Goal: Transaction & Acquisition: Purchase product/service

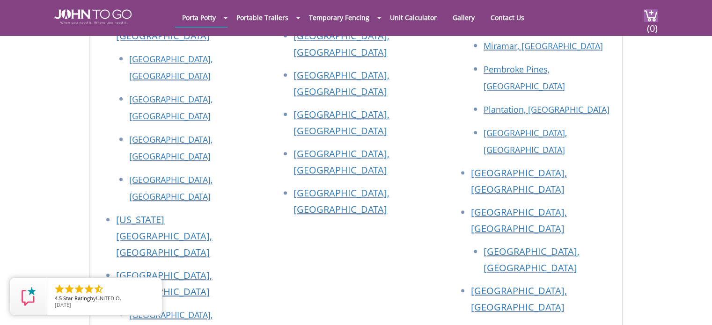
scroll to position [3884, 0]
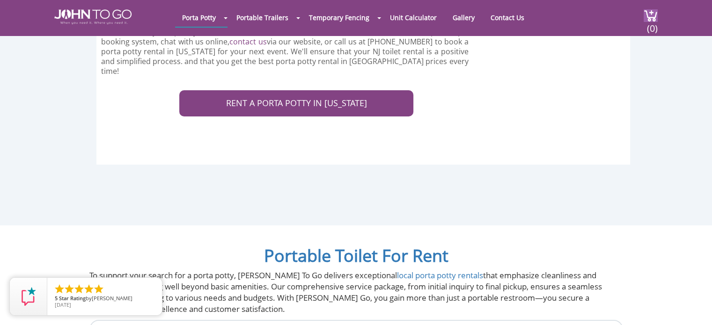
scroll to position [0, 0]
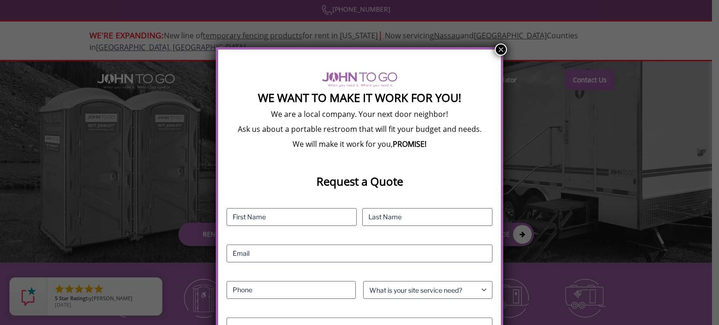
click at [506, 50] on div "We Want To Make It Work For You! We are a local company. Your next door neighbo…" at bounding box center [359, 162] width 719 height 325
click at [500, 48] on button "×" at bounding box center [501, 50] width 12 height 12
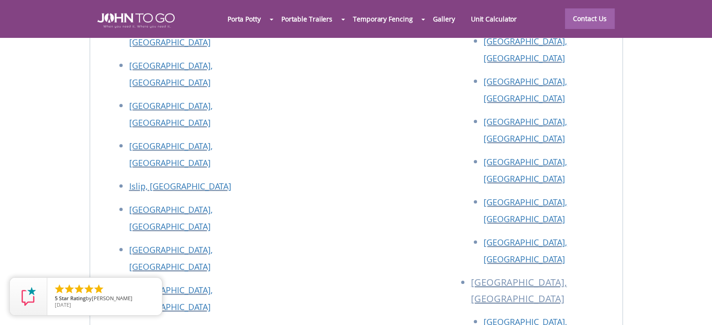
scroll to position [3944, 0]
